Goal: Transaction & Acquisition: Purchase product/service

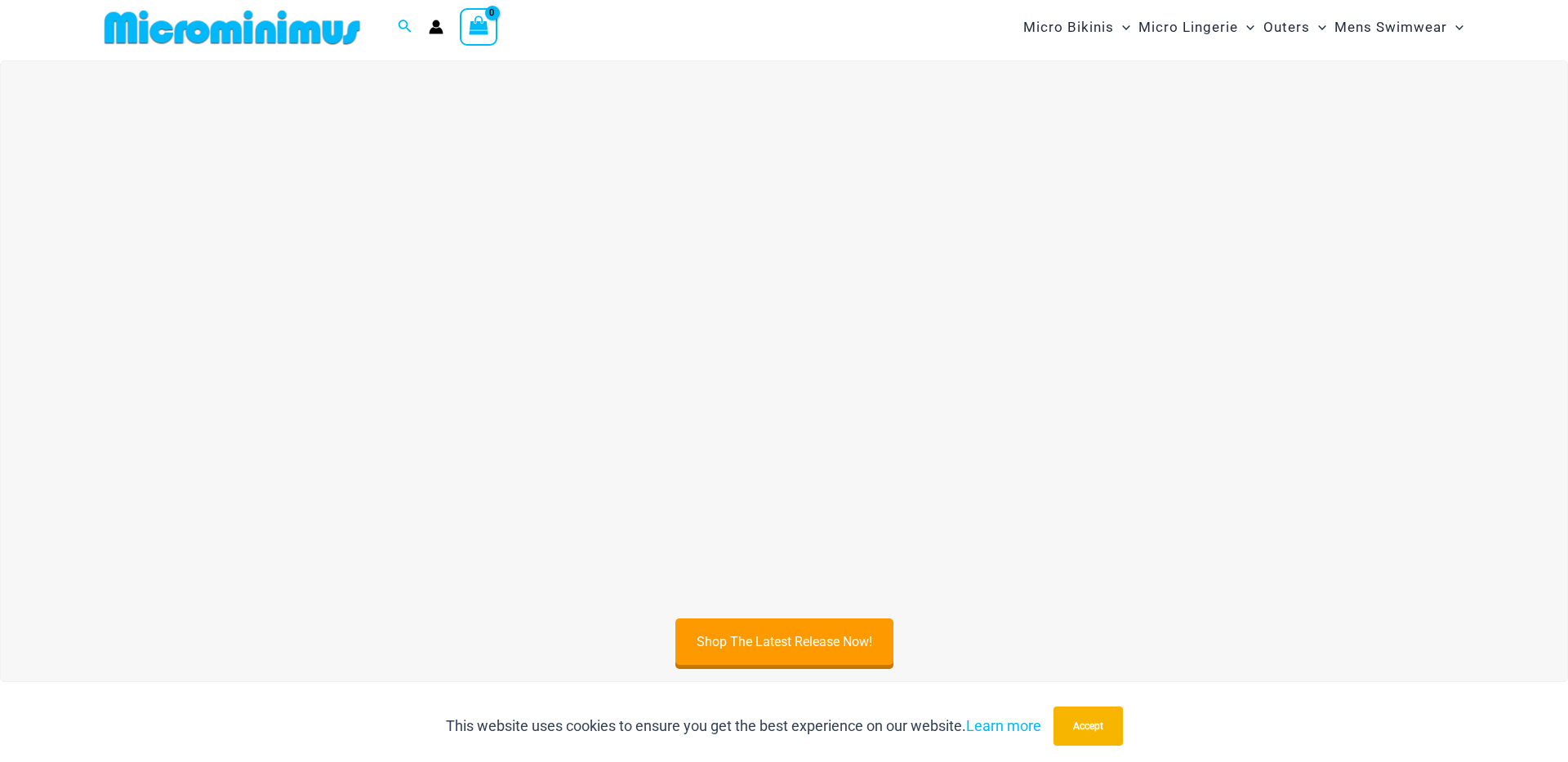
scroll to position [51, 0]
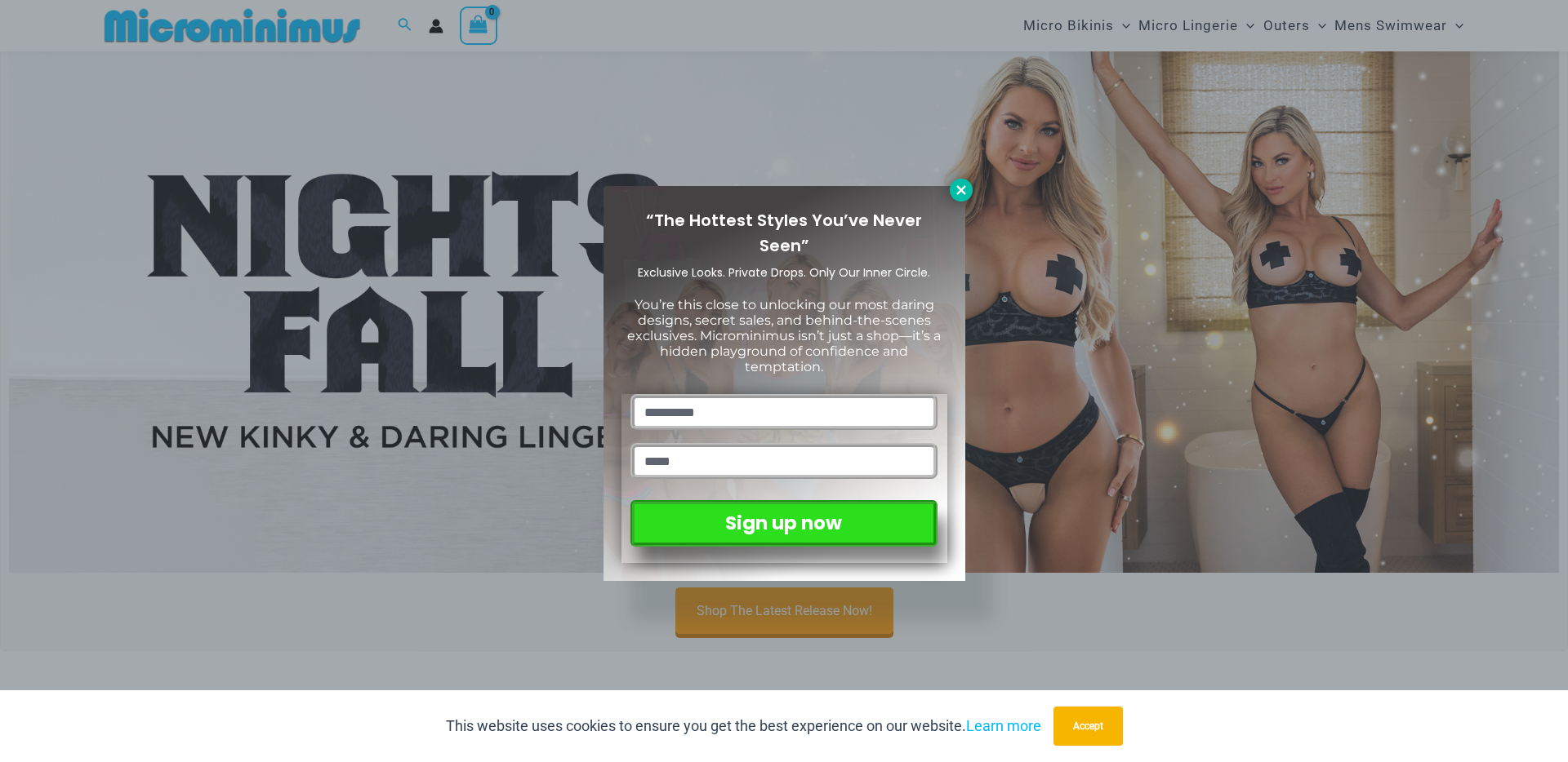
click at [957, 191] on icon at bounding box center [961, 190] width 14 height 14
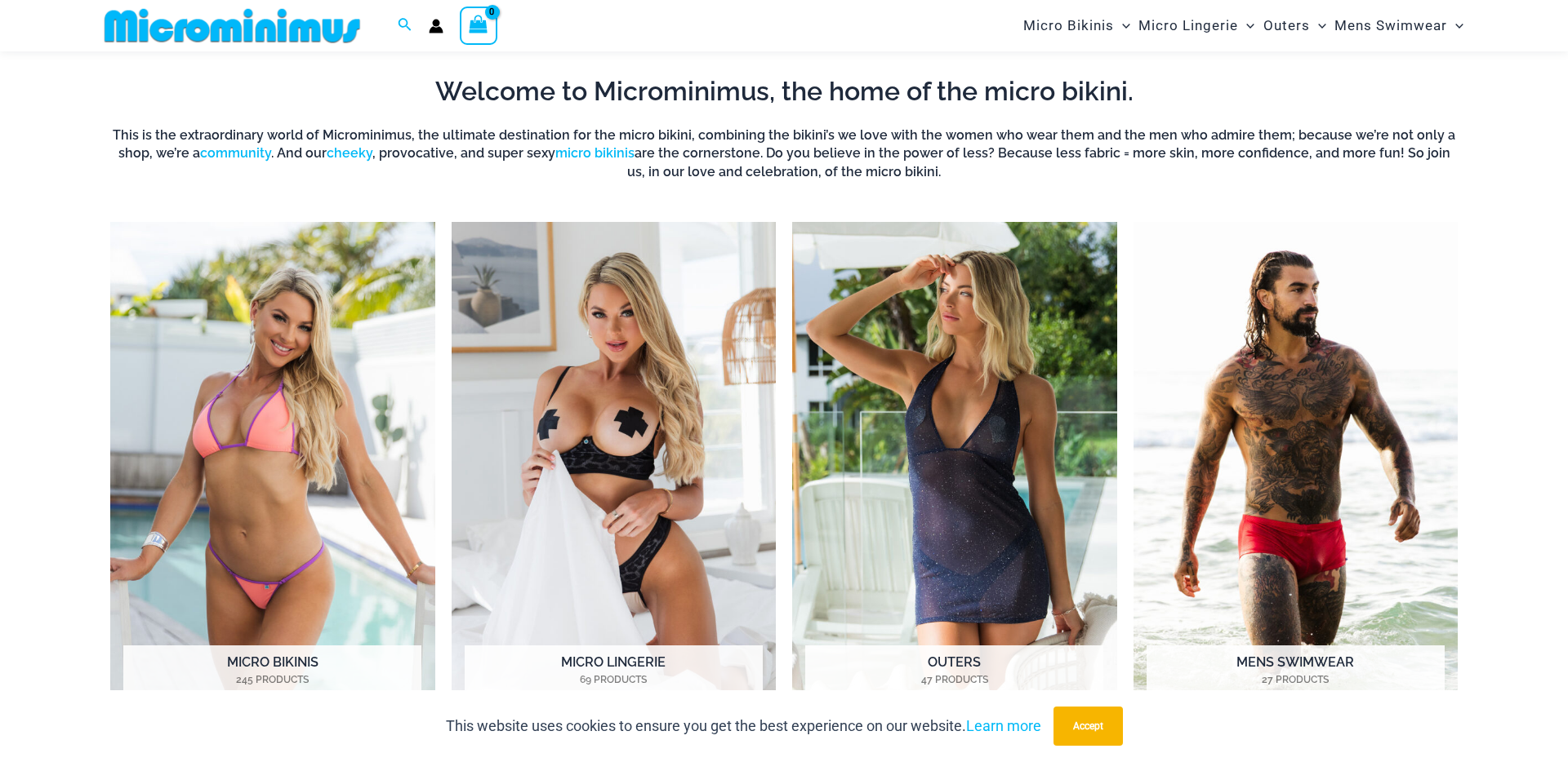
scroll to position [886, 0]
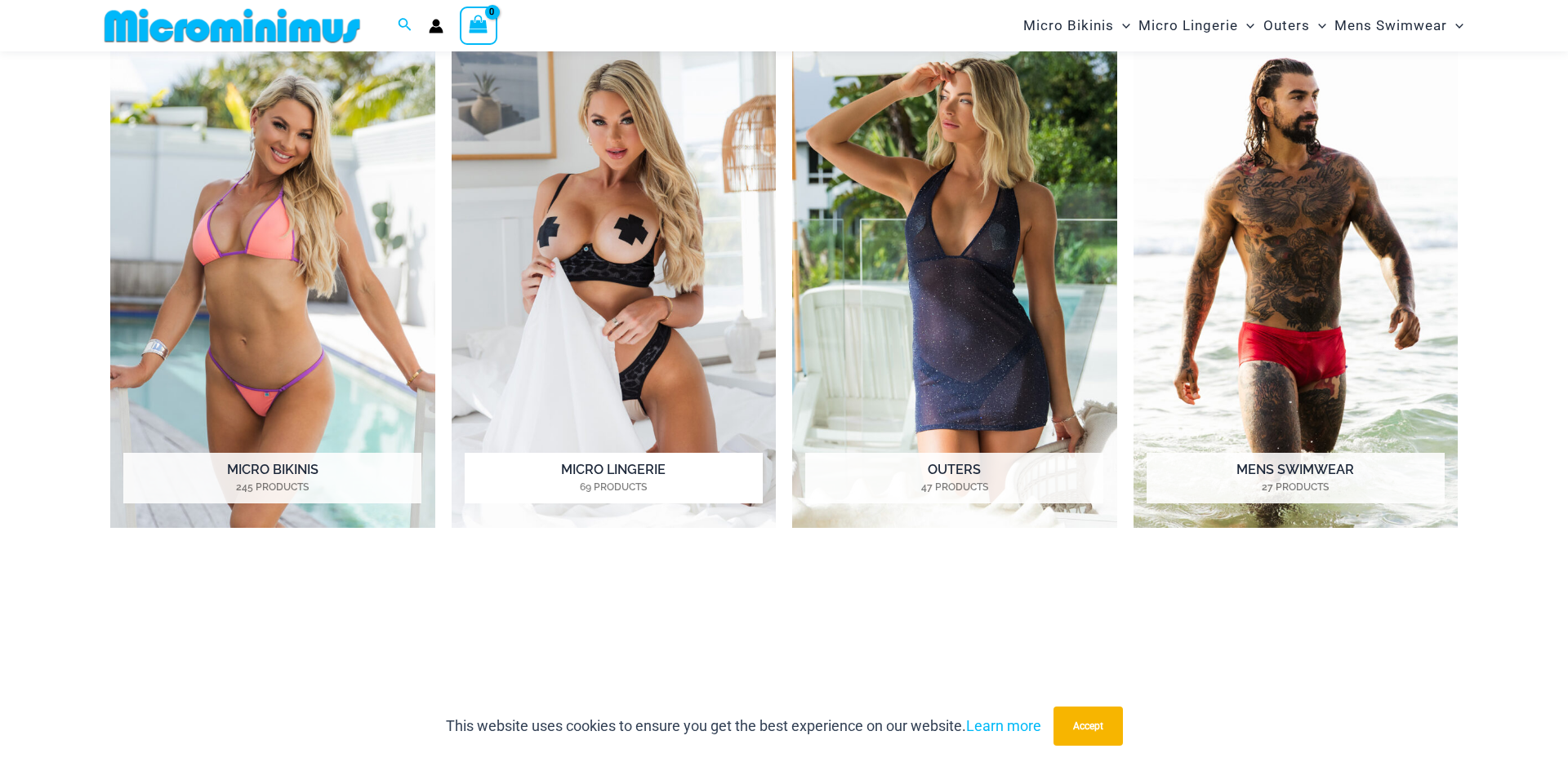
click at [628, 292] on img "Visit product category Micro Lingerie" at bounding box center [614, 279] width 325 height 499
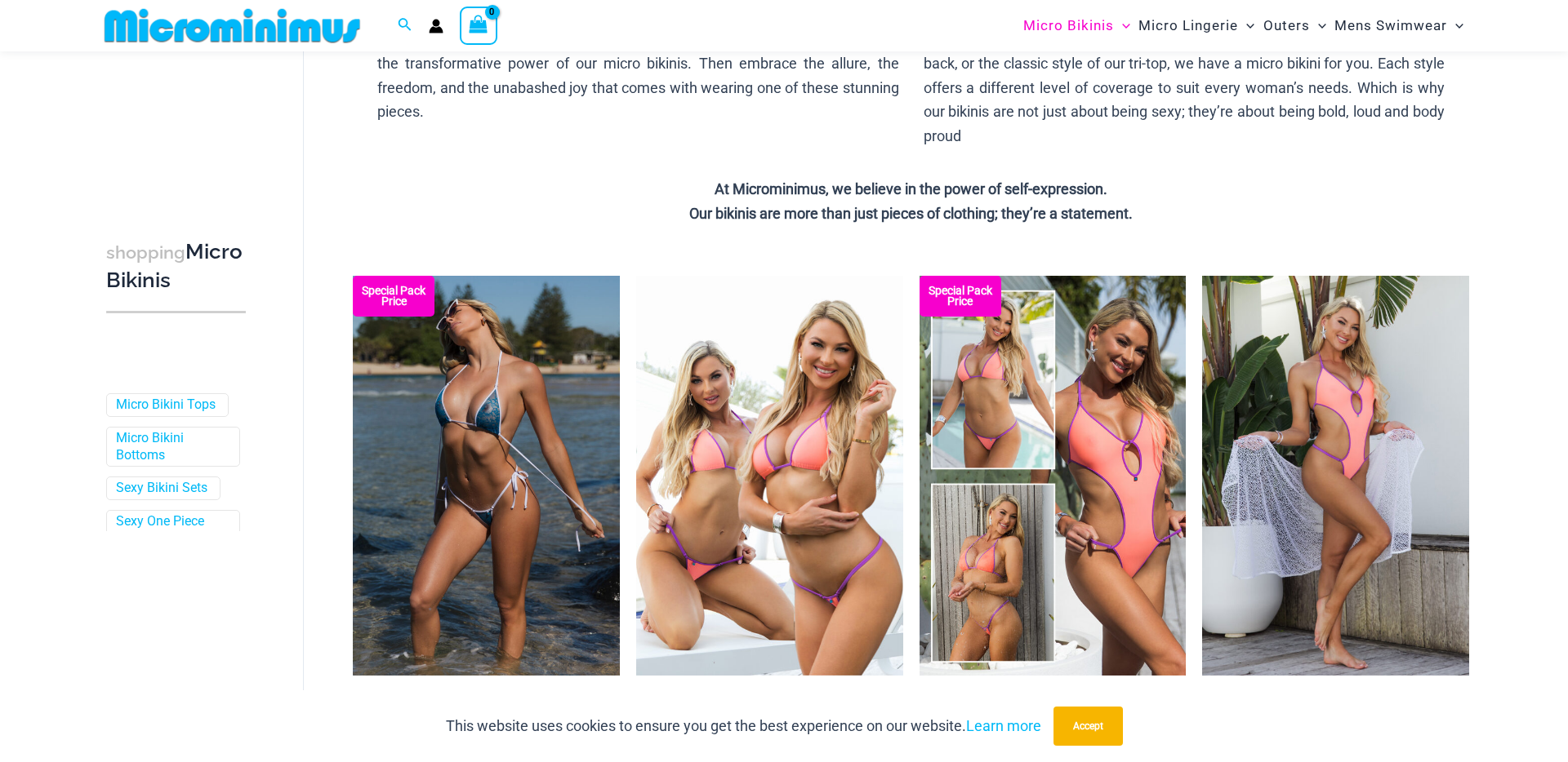
scroll to position [269, 0]
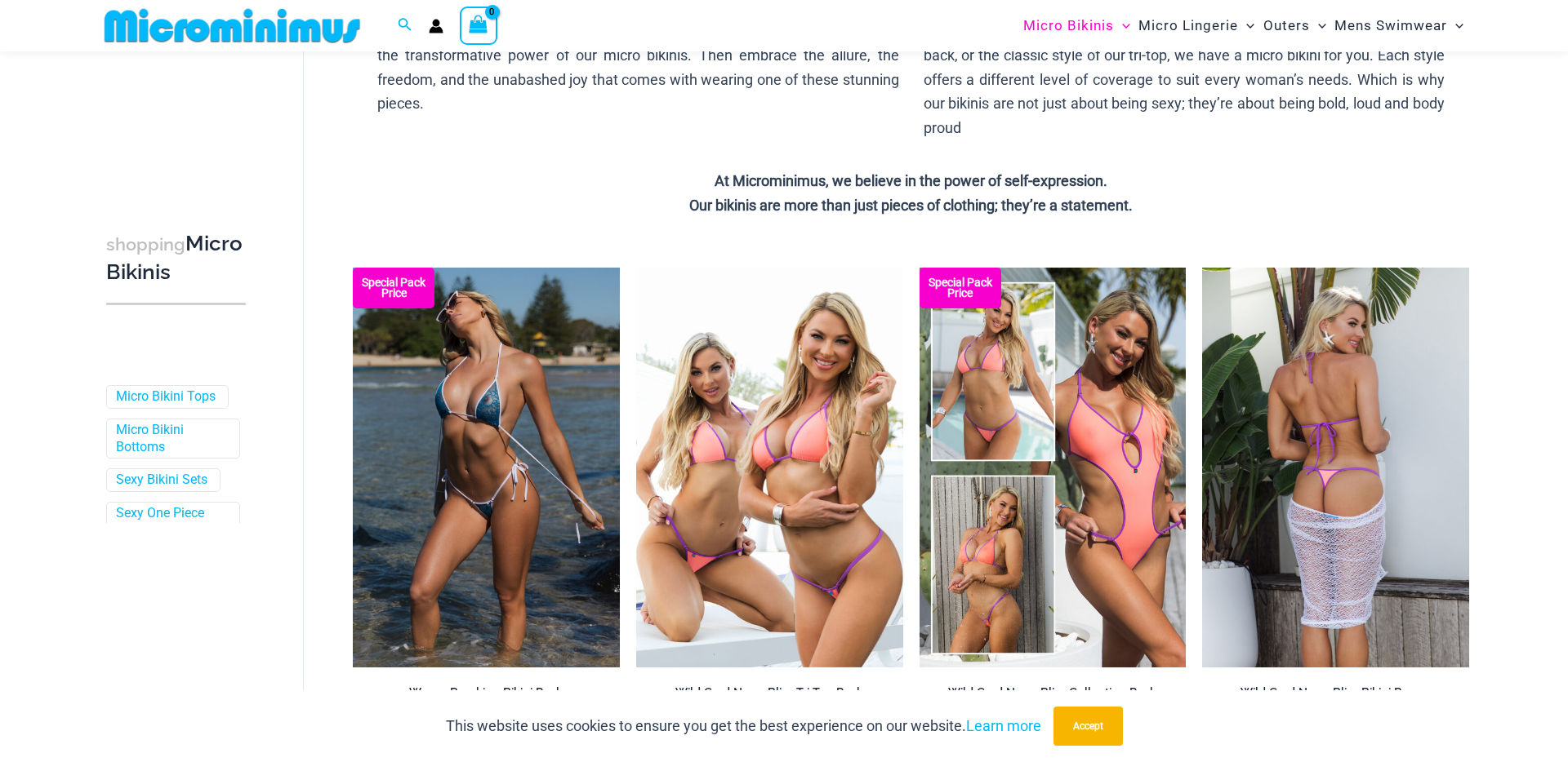
click at [1359, 359] on img at bounding box center [1335, 467] width 267 height 400
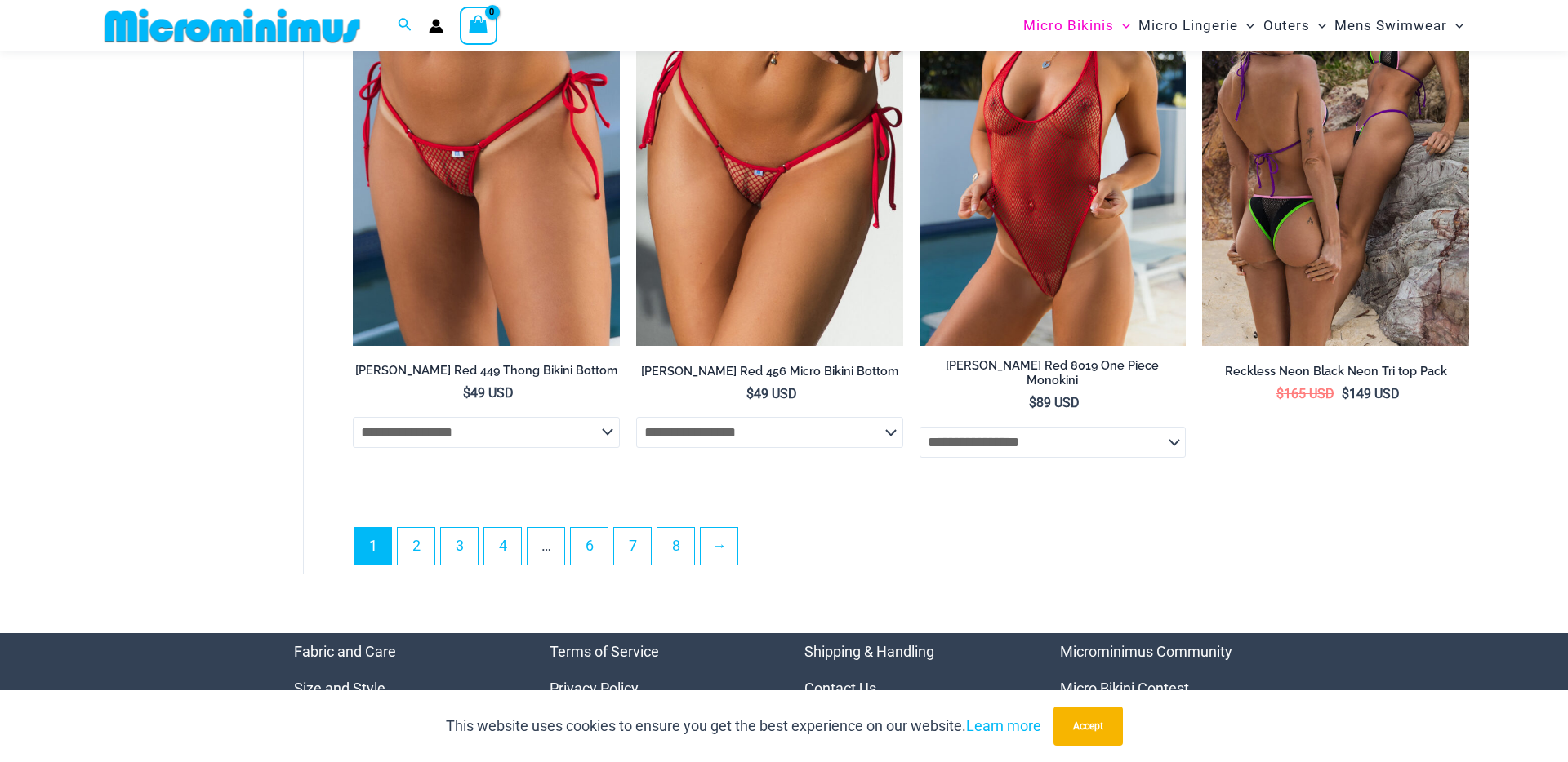
scroll to position [4551, 0]
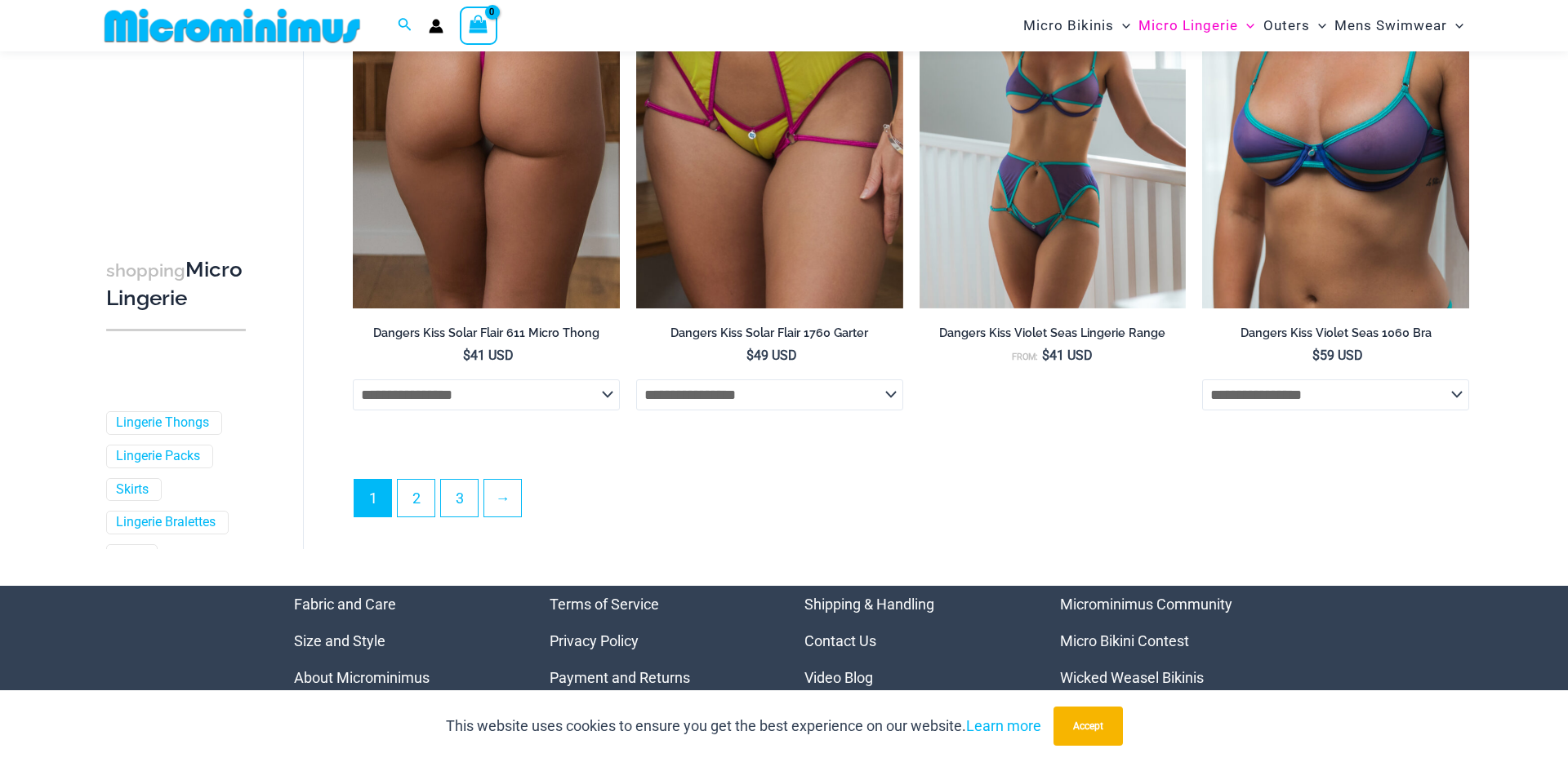
scroll to position [4475, 0]
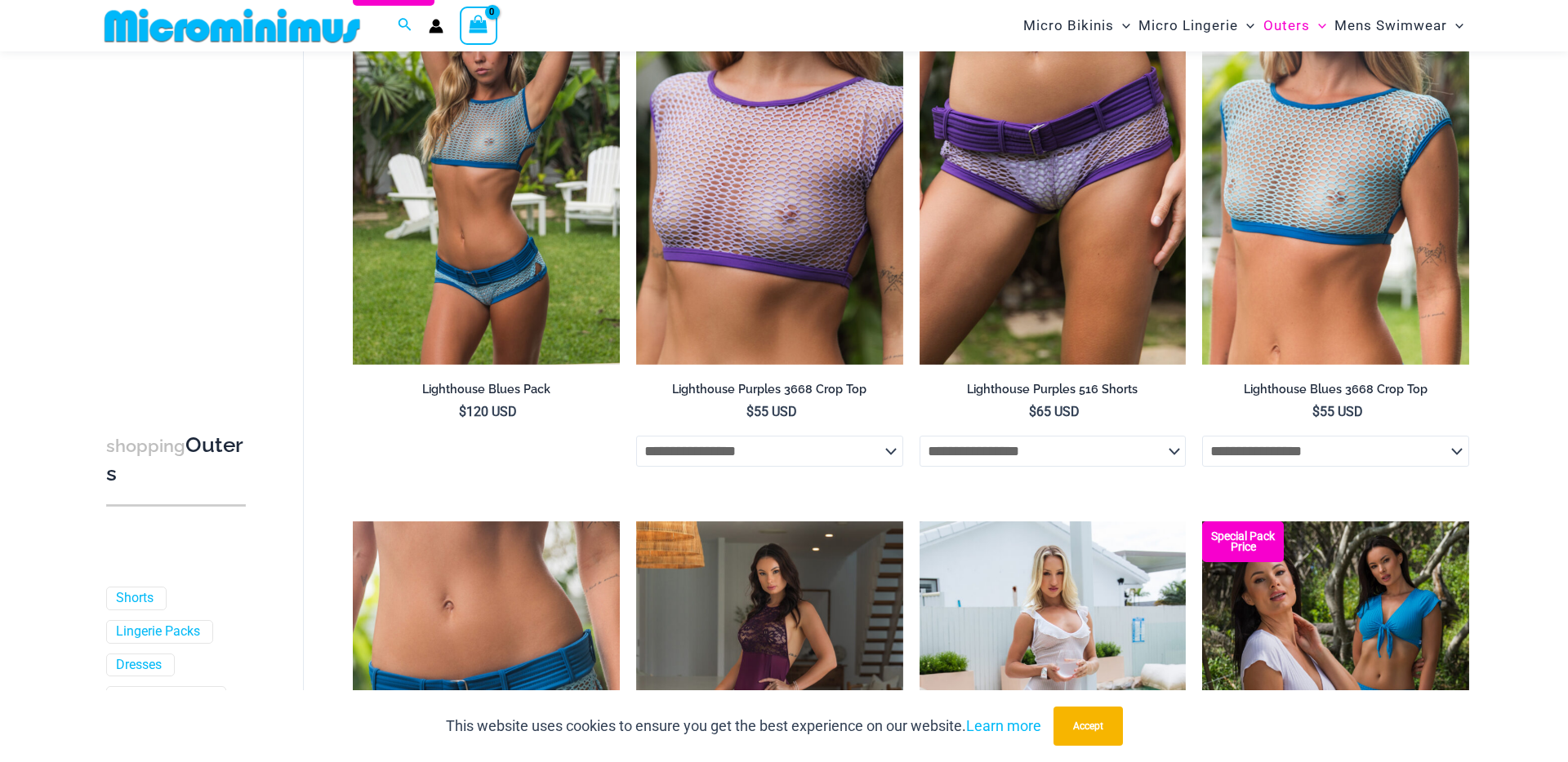
scroll to position [2113, 0]
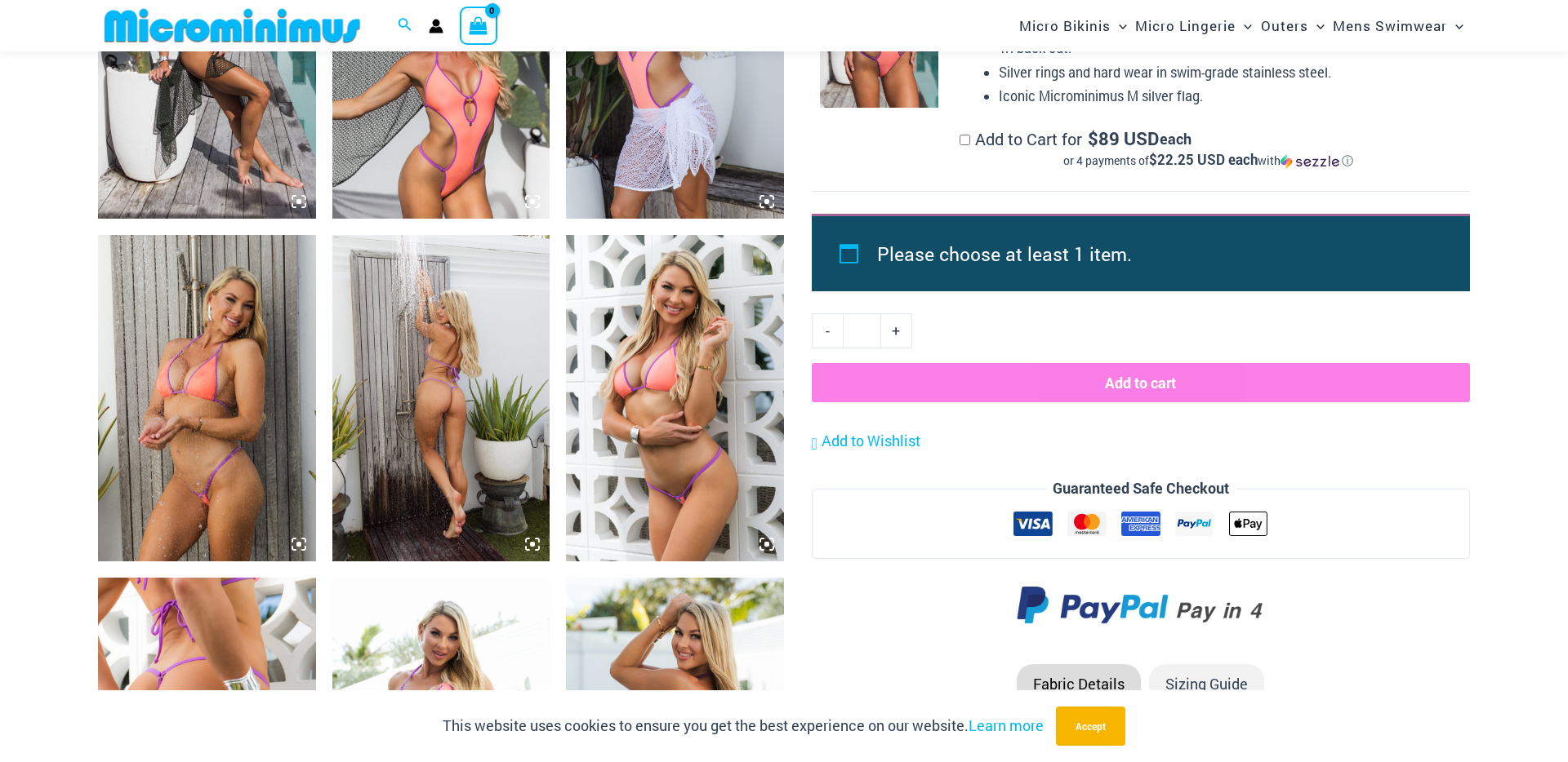
scroll to position [1654, 0]
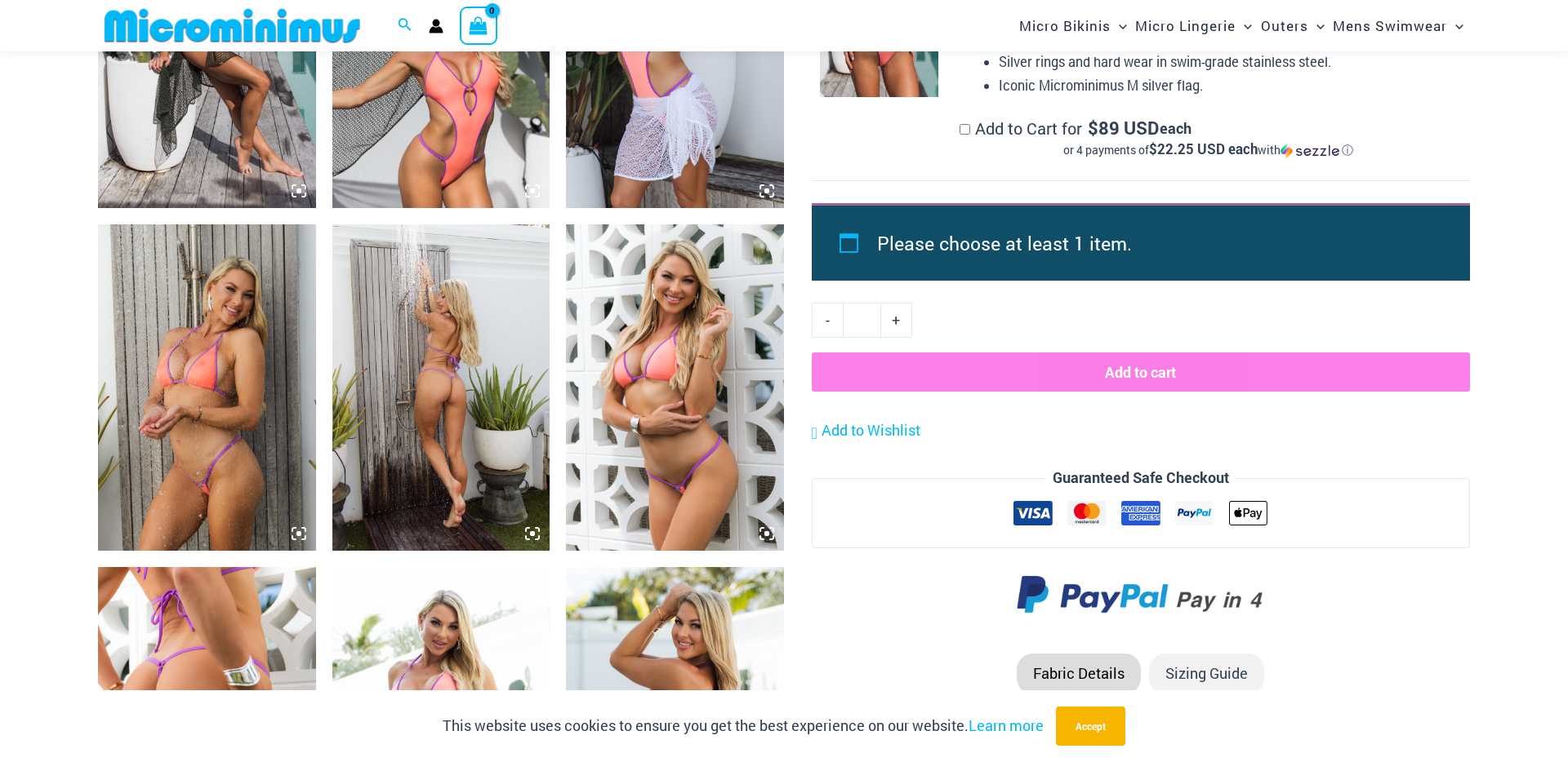
click at [242, 391] on img at bounding box center [207, 387] width 218 height 326
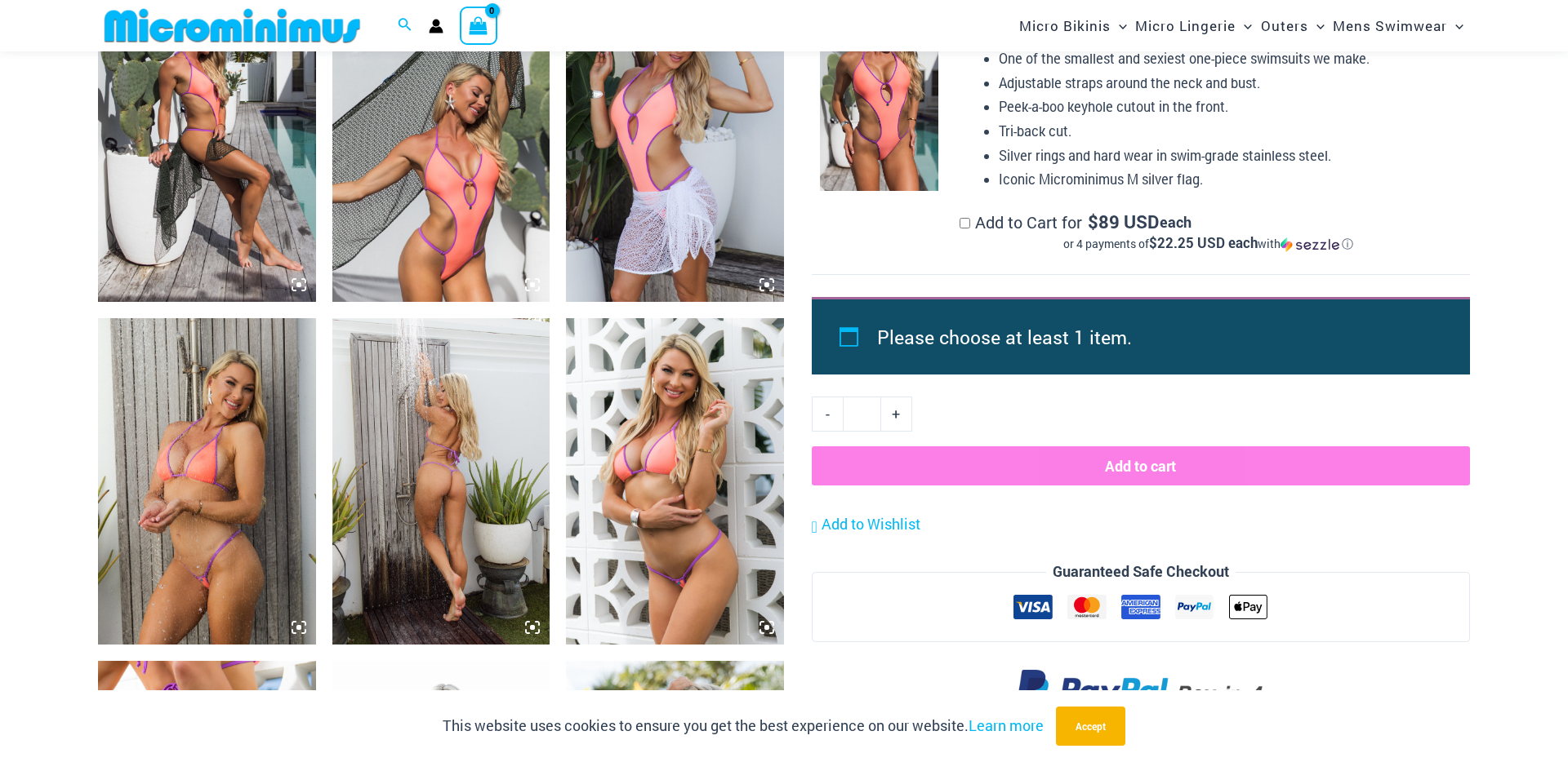
scroll to position [1477, 0]
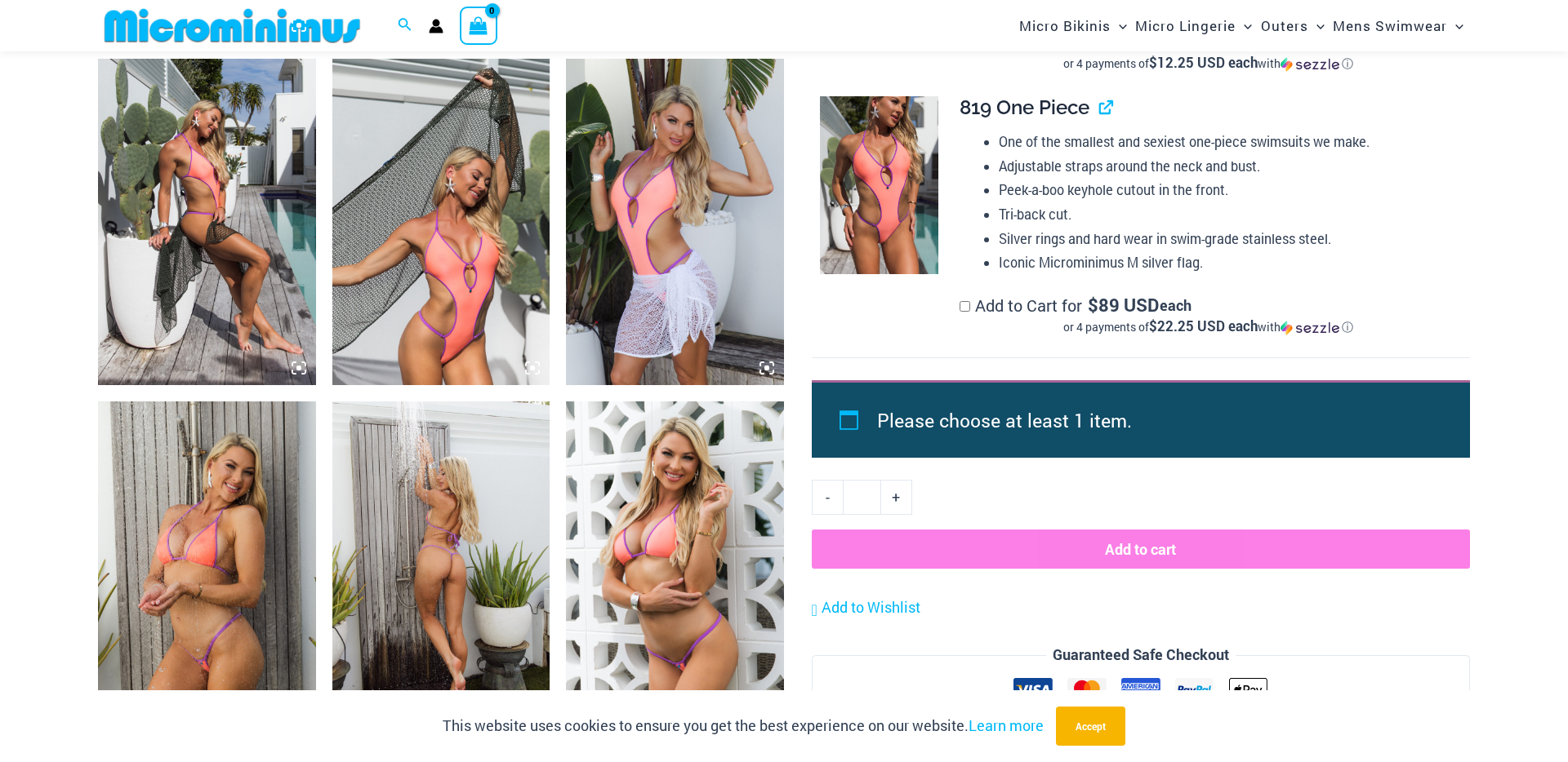
click at [485, 276] on img at bounding box center [441, 221] width 218 height 326
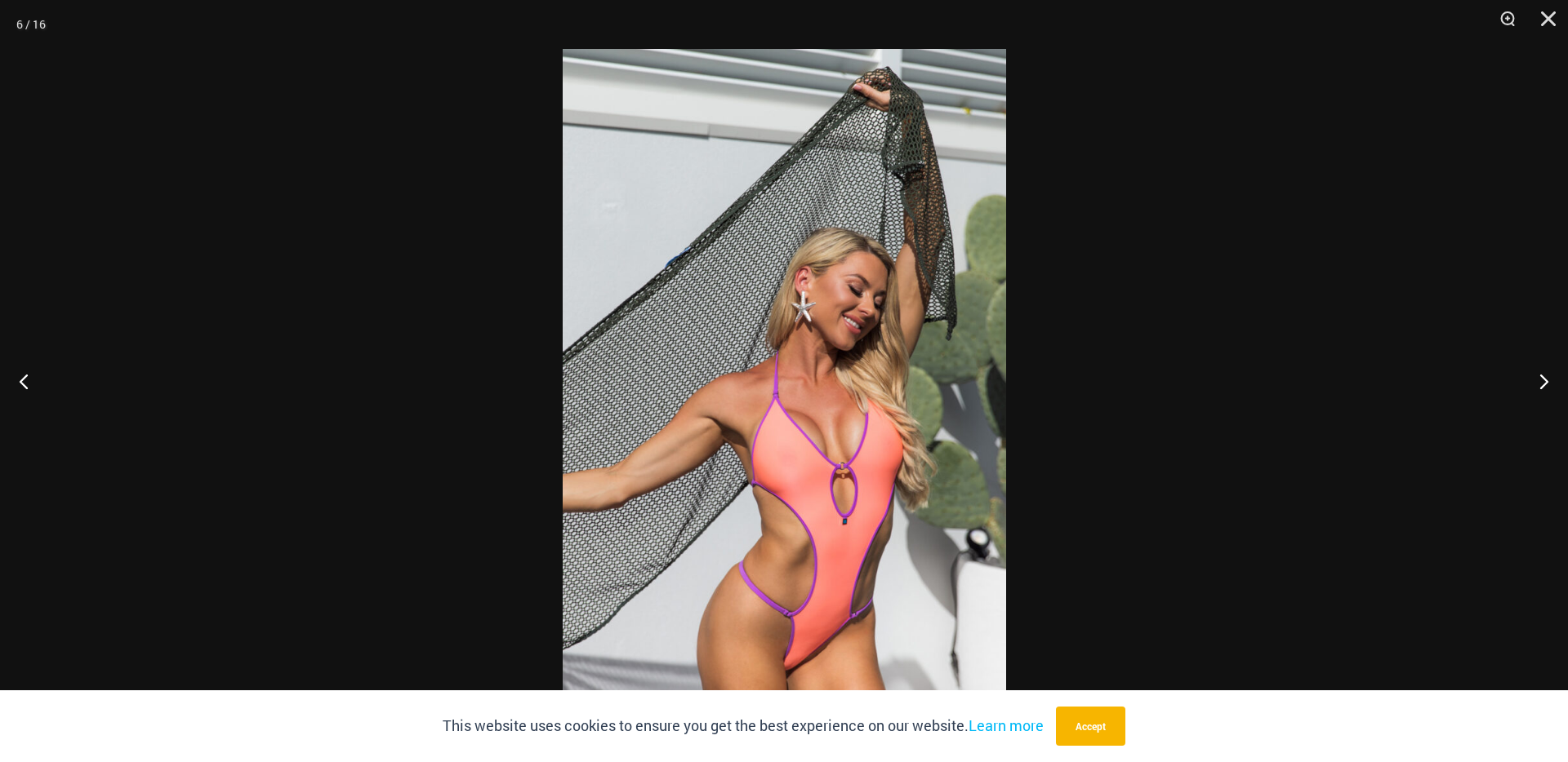
click at [806, 502] on img at bounding box center [784, 381] width 443 height 664
